Goal: Transaction & Acquisition: Purchase product/service

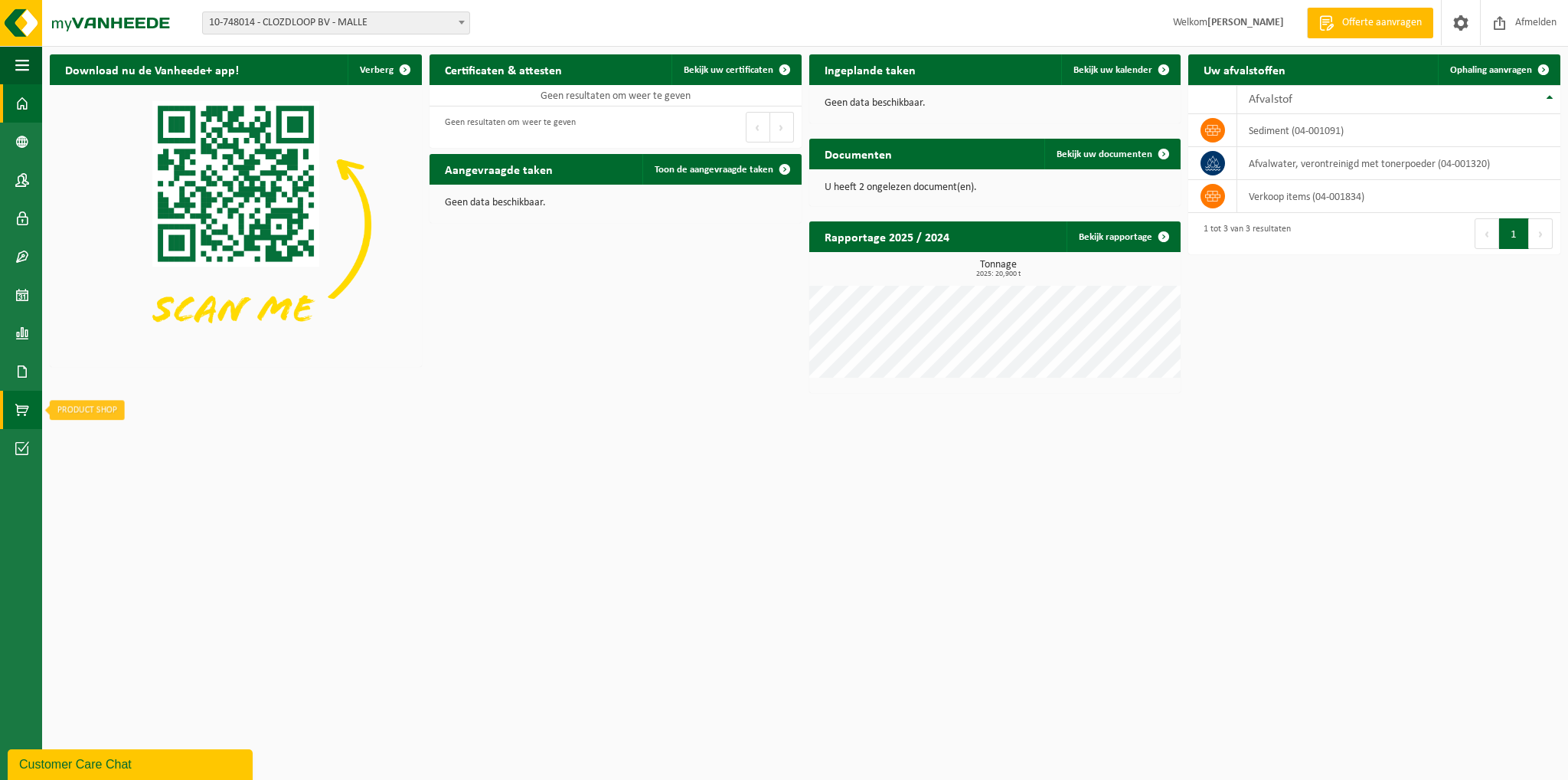
click at [22, 401] on span at bounding box center [22, 409] width 14 height 39
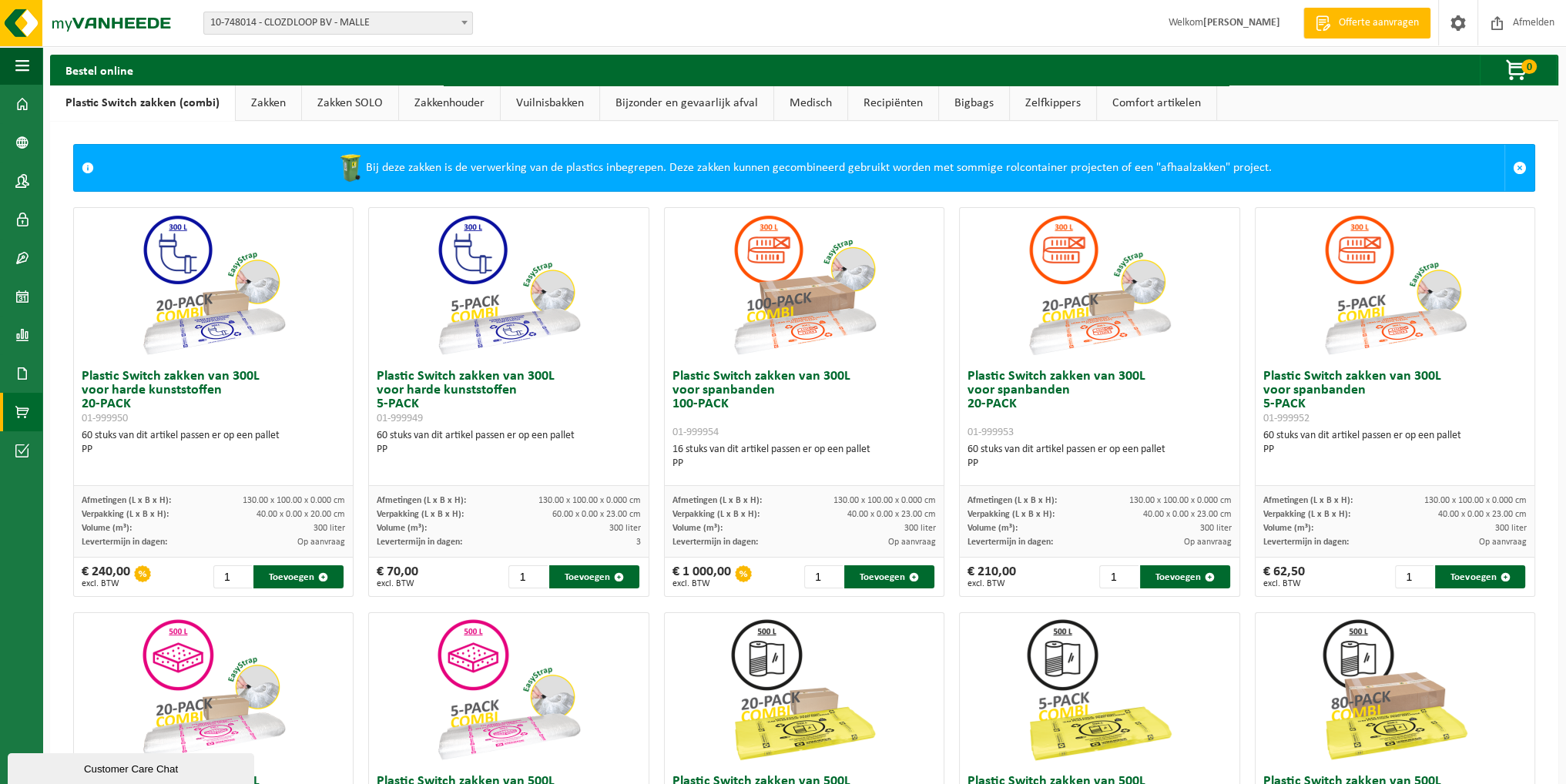
click at [259, 96] on link "Zakken" at bounding box center [268, 102] width 65 height 35
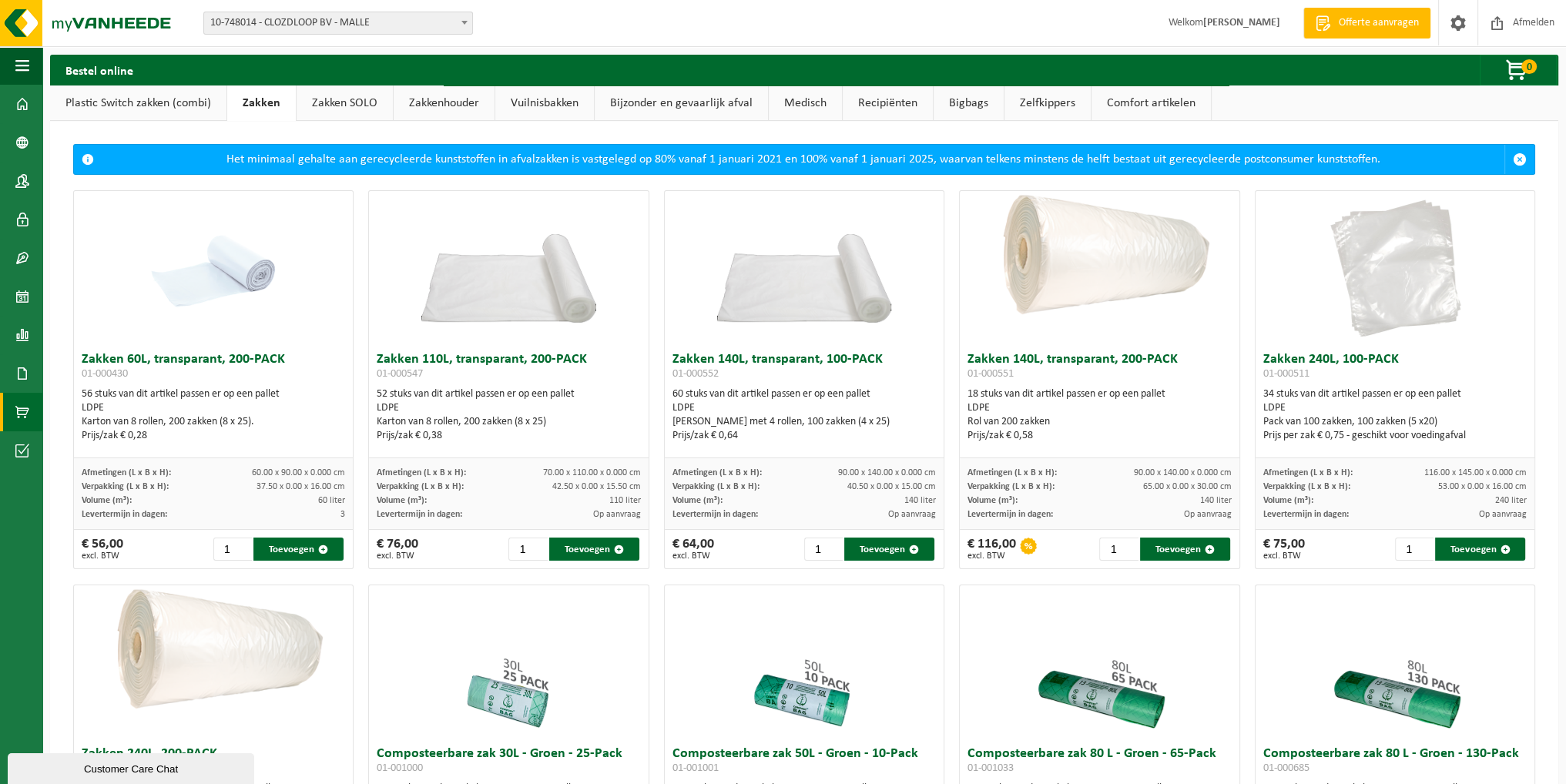
click at [339, 101] on link "Zakken SOLO" at bounding box center [344, 102] width 97 height 35
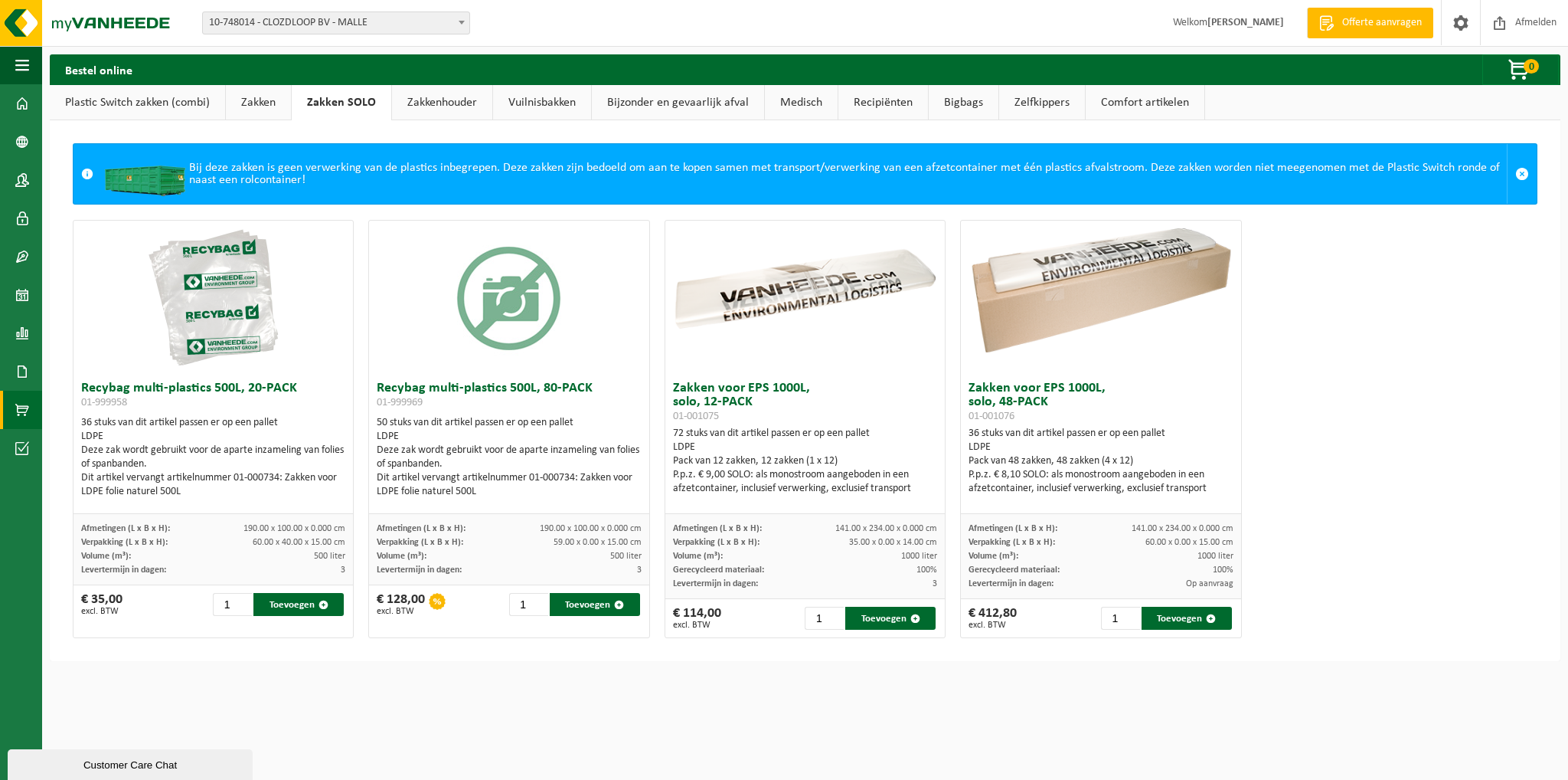
click at [546, 104] on link "Vuilnisbakken" at bounding box center [542, 102] width 98 height 35
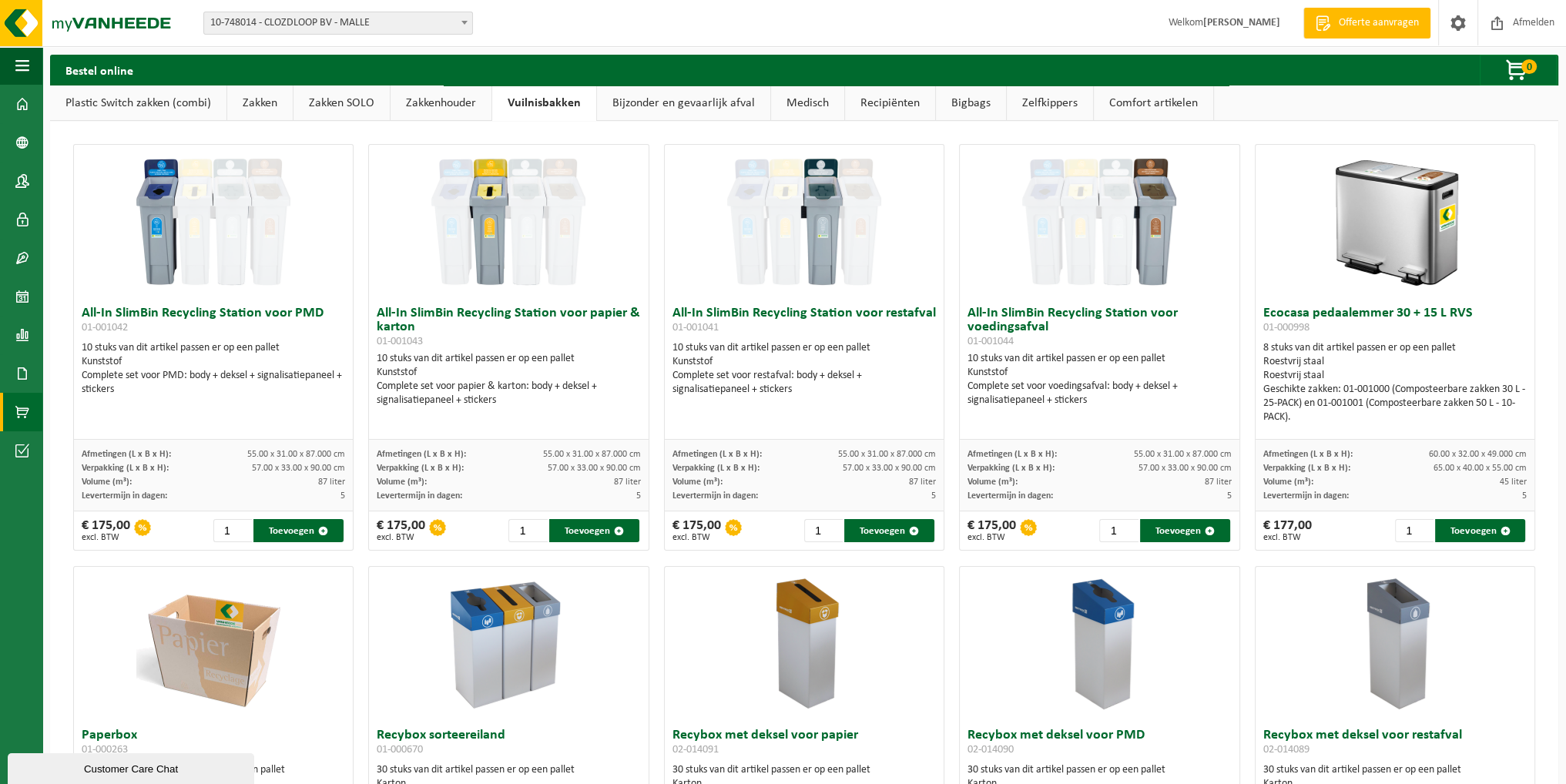
click at [242, 106] on link "Zakken" at bounding box center [259, 102] width 65 height 35
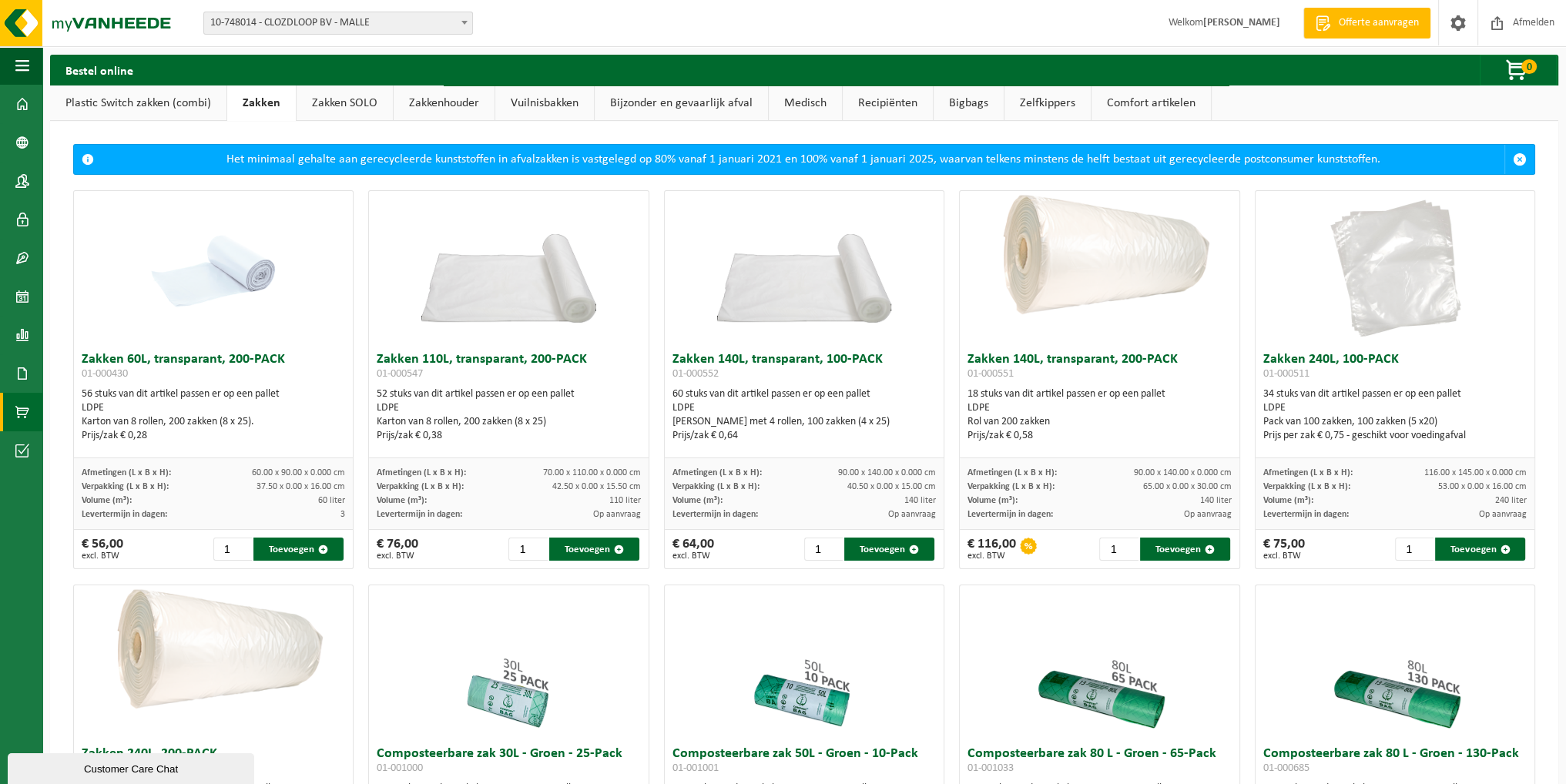
click at [183, 108] on link "Plastic Switch zakken (combi)" at bounding box center [138, 102] width 176 height 35
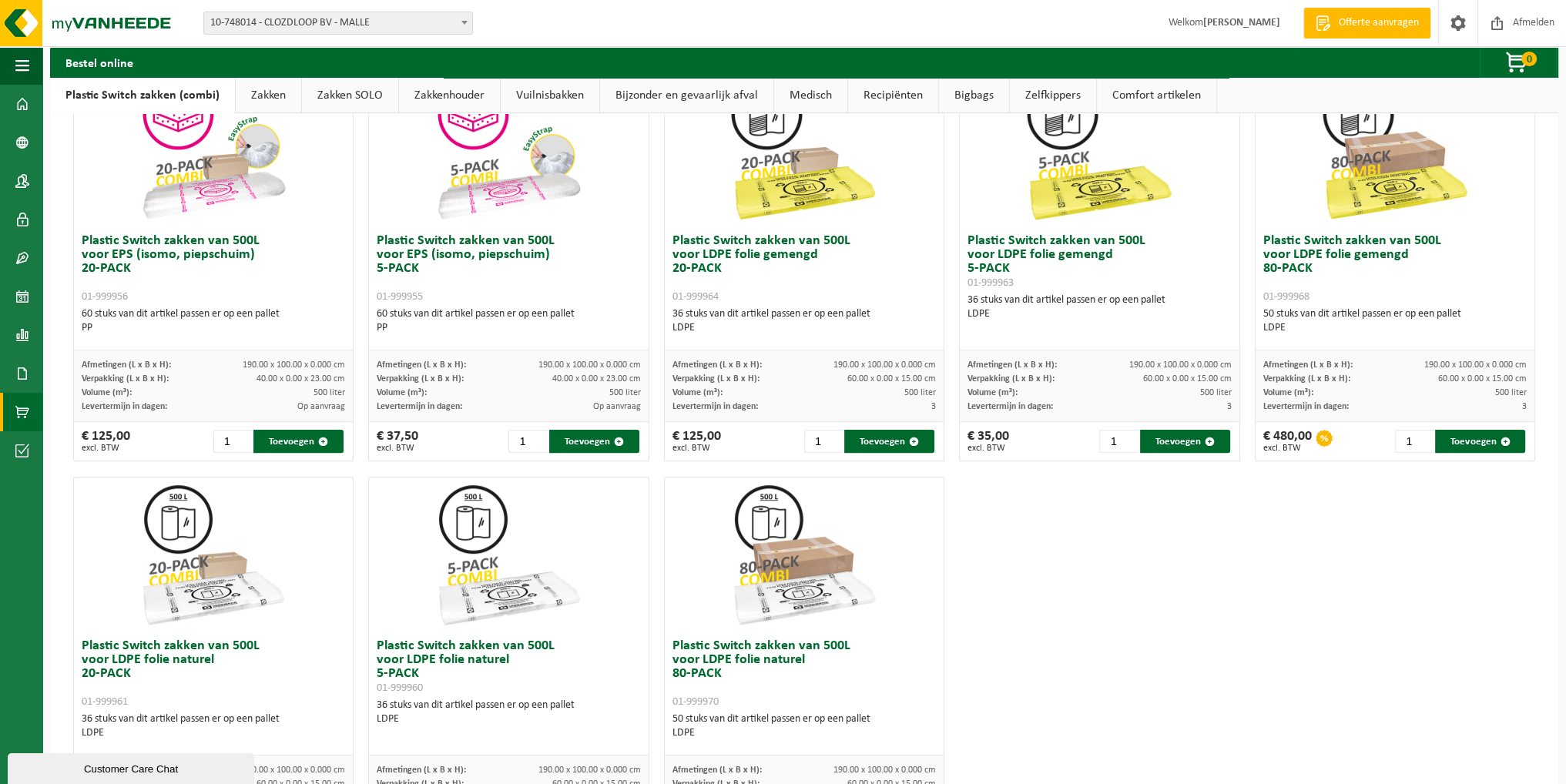
scroll to position [505, 0]
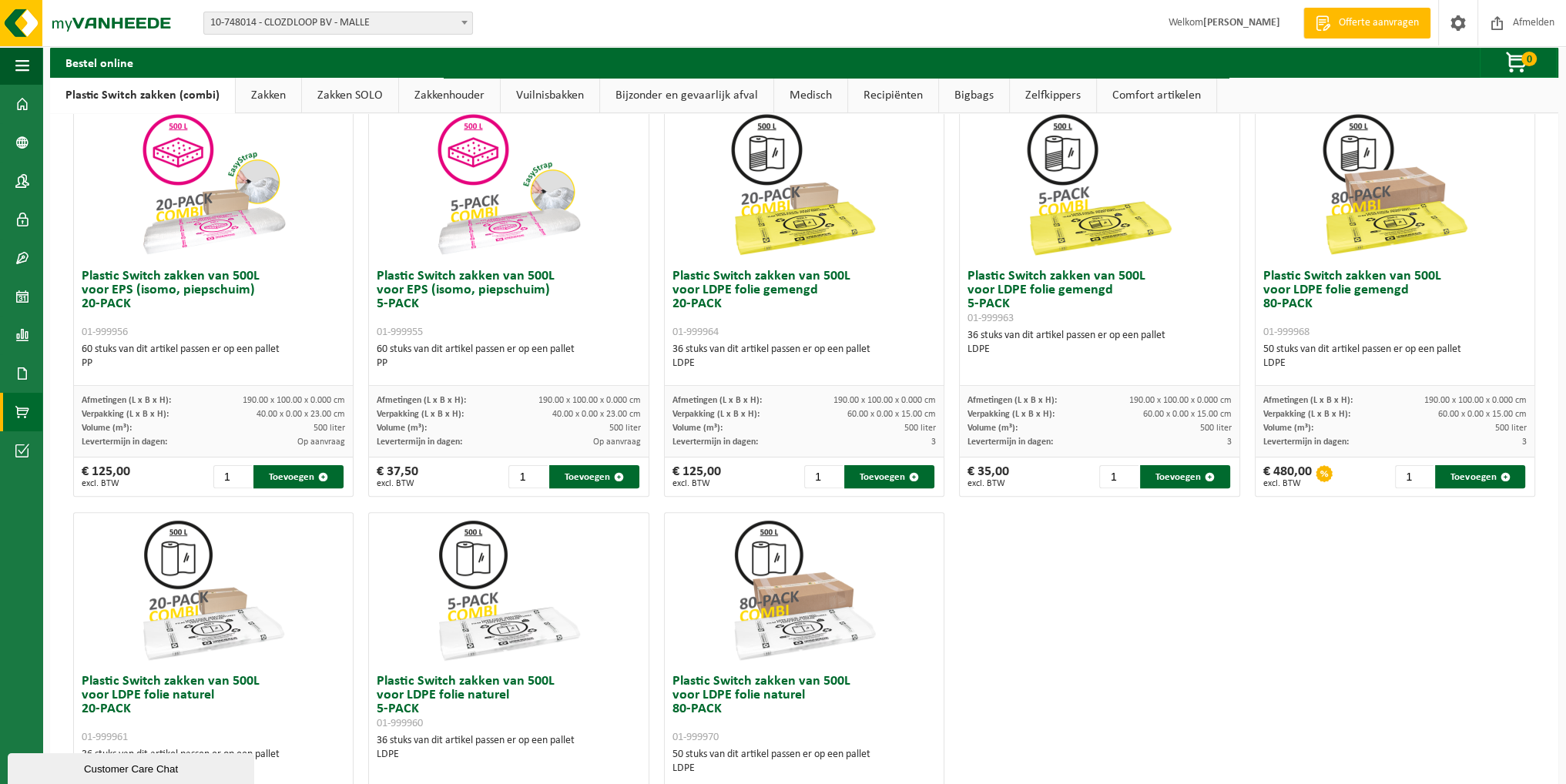
click at [1294, 291] on h3 "Plastic Switch zakken van 500L voor LDPE folie gemengd 80-PACK 01-999968" at bounding box center [1395, 304] width 263 height 69
drag, startPoint x: 1258, startPoint y: 347, endPoint x: 1367, endPoint y: 351, distance: 109.1
click at [1345, 352] on div "50 stuks van dit artikel passen er op een pallet LDPE" at bounding box center [1395, 356] width 263 height 27
click at [1372, 349] on div "50 stuks van dit artikel passen er op een pallet LDPE" at bounding box center [1395, 356] width 263 height 27
click at [1113, 644] on div "Plastic Switch zakken van 300L voor harde kunststoffen 20-PACK 01-999950 60 stu…" at bounding box center [803, 302] width 1477 height 1215
